Goal: Task Accomplishment & Management: Complete application form

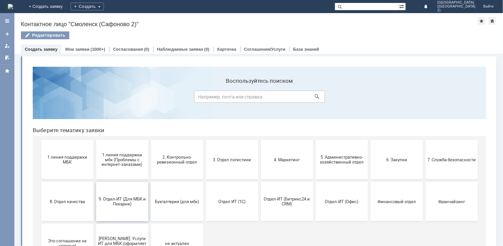
click at [119, 206] on button "9. Отдел-ИТ (Для МБК и Пекарни)" at bounding box center [122, 200] width 52 height 39
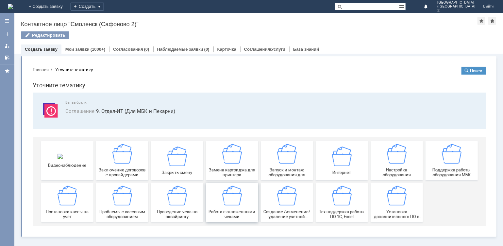
click at [230, 197] on img at bounding box center [232, 195] width 20 height 20
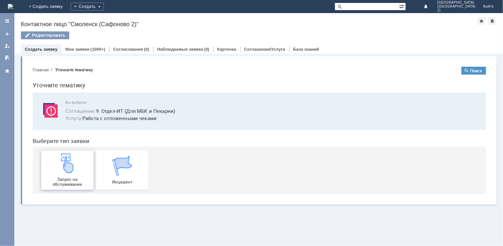
click at [77, 171] on div "Запрос на обслуживание" at bounding box center [67, 169] width 48 height 33
click at [58, 172] on img at bounding box center [67, 163] width 20 height 20
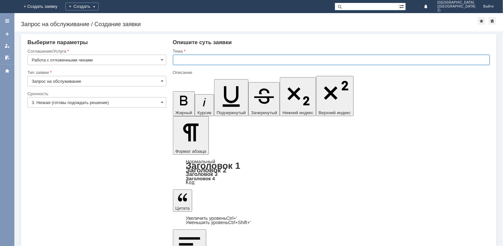
click at [202, 60] on input "text" at bounding box center [331, 60] width 317 height 10
type input "отл чек"
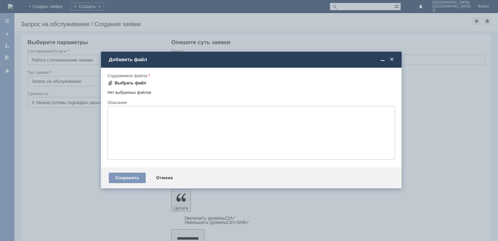
click at [130, 82] on div "Выбрать файл" at bounding box center [131, 82] width 32 height 5
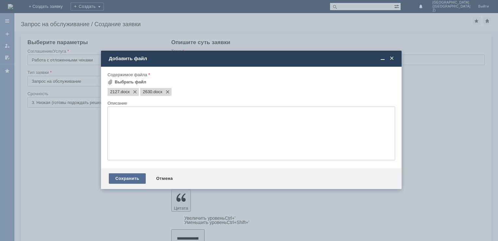
click at [135, 178] on div "Сохранить" at bounding box center [127, 178] width 37 height 10
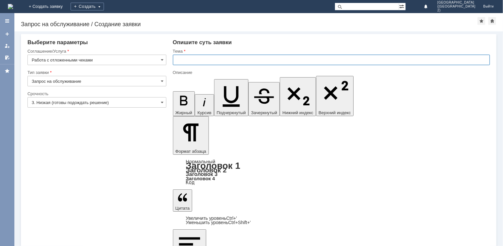
click at [181, 63] on input "text" at bounding box center [331, 60] width 317 height 10
type input "отл чек"
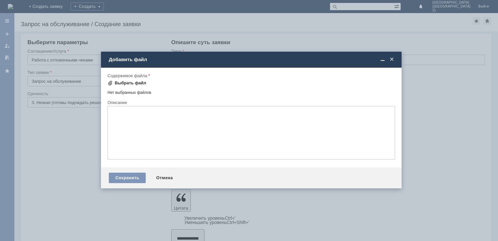
click at [131, 81] on div "Выбрать файл" at bounding box center [131, 82] width 32 height 5
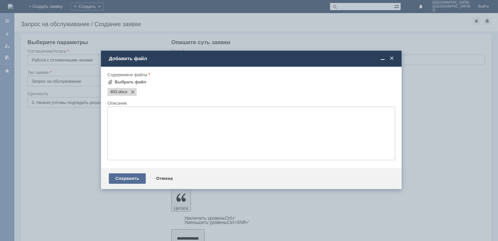
click at [126, 181] on div "Сохранить" at bounding box center [127, 178] width 37 height 10
